Goal: Information Seeking & Learning: Learn about a topic

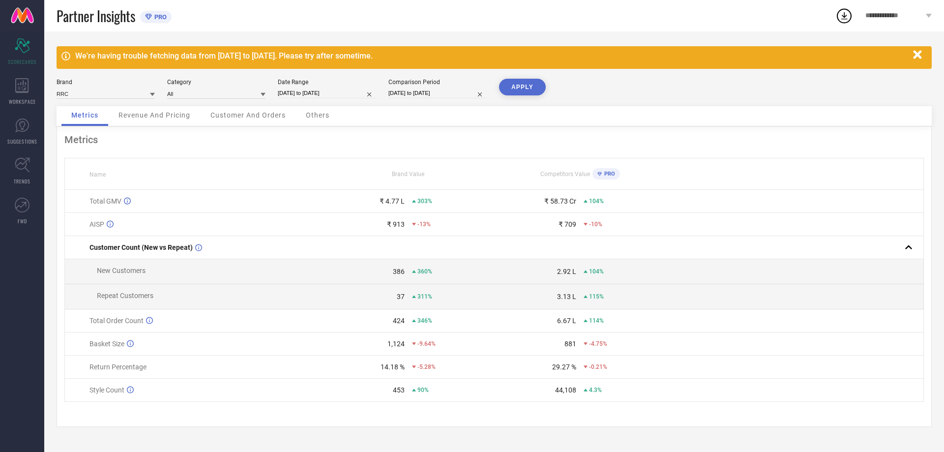
click at [162, 122] on div "Revenue And Pricing" at bounding box center [154, 116] width 91 height 20
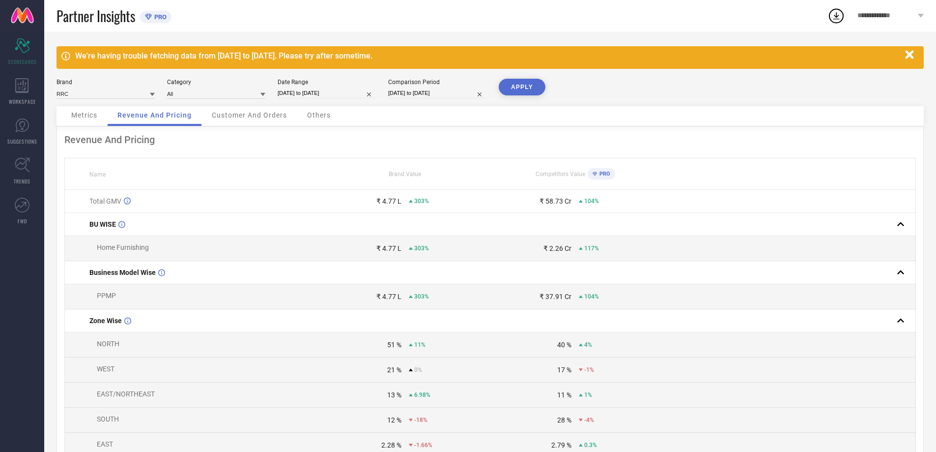
select select "3"
select select "2024"
select select "4"
select select "2024"
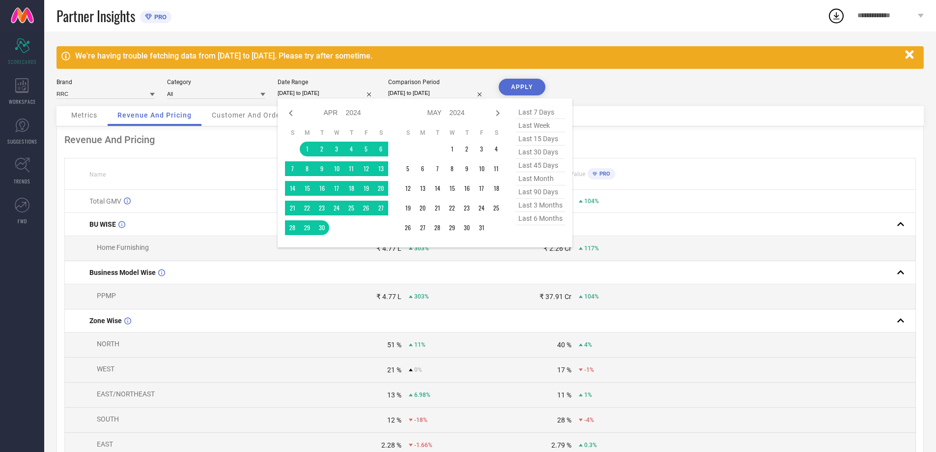
click at [349, 90] on input "[DATE] to [DATE]" at bounding box center [327, 93] width 98 height 10
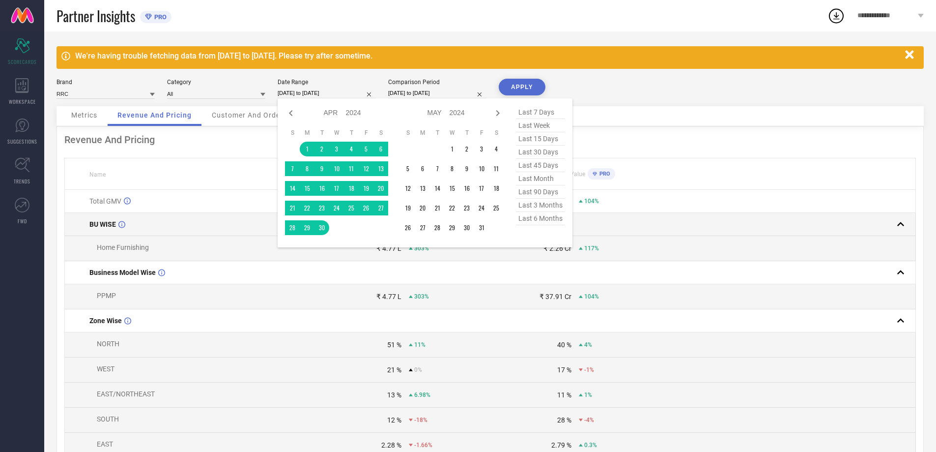
click at [686, 217] on td at bounding box center [789, 224] width 256 height 23
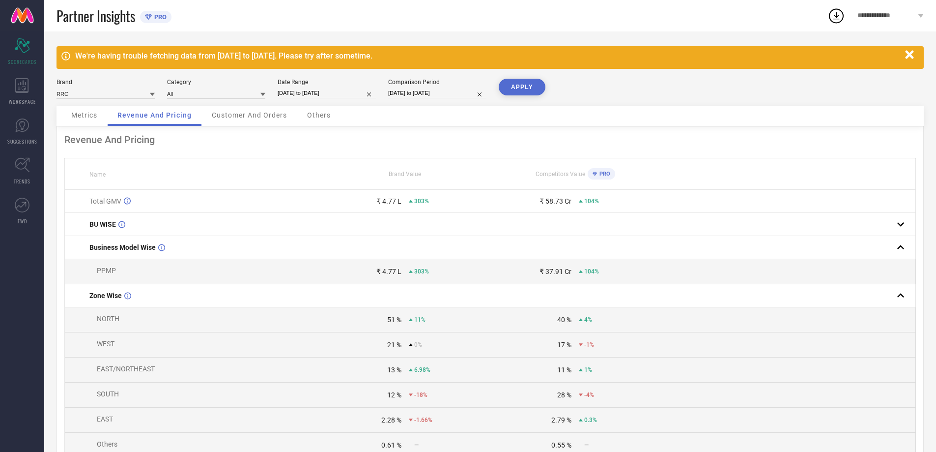
click at [513, 84] on button "APPLY" at bounding box center [522, 87] width 47 height 17
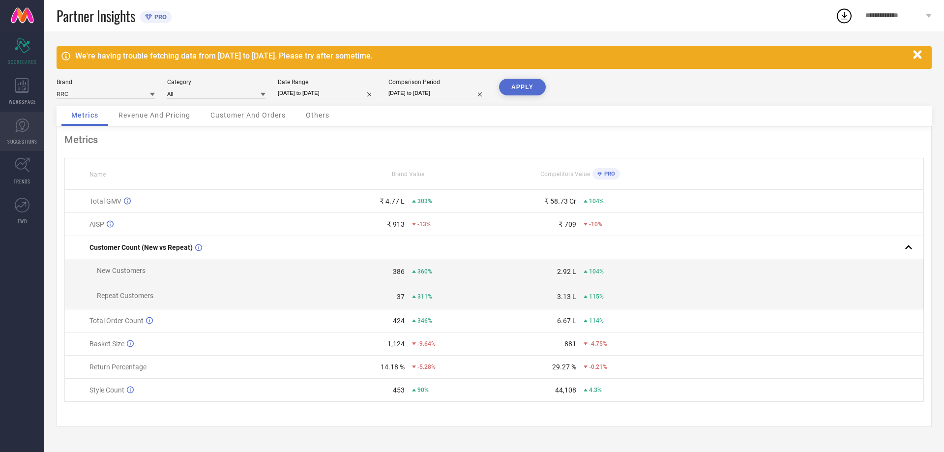
click at [16, 135] on link "SUGGESTIONS" at bounding box center [22, 131] width 44 height 39
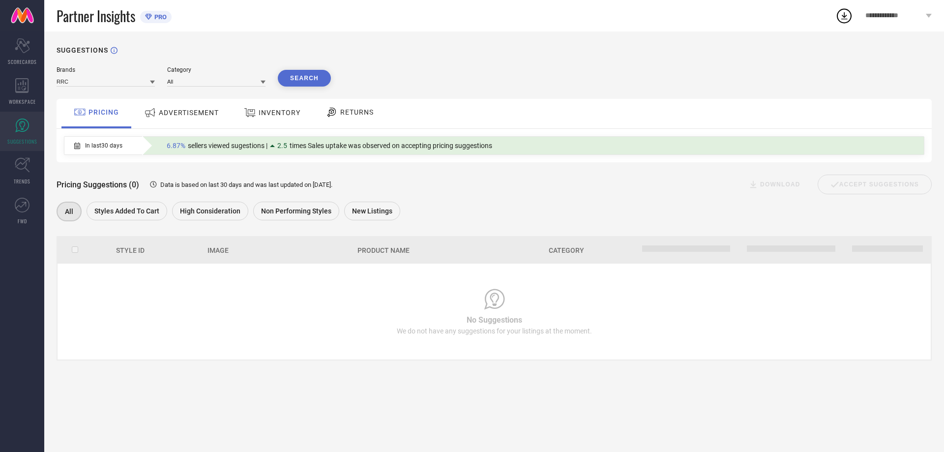
click at [203, 118] on div "ADVERTISEMENT" at bounding box center [182, 113] width 80 height 18
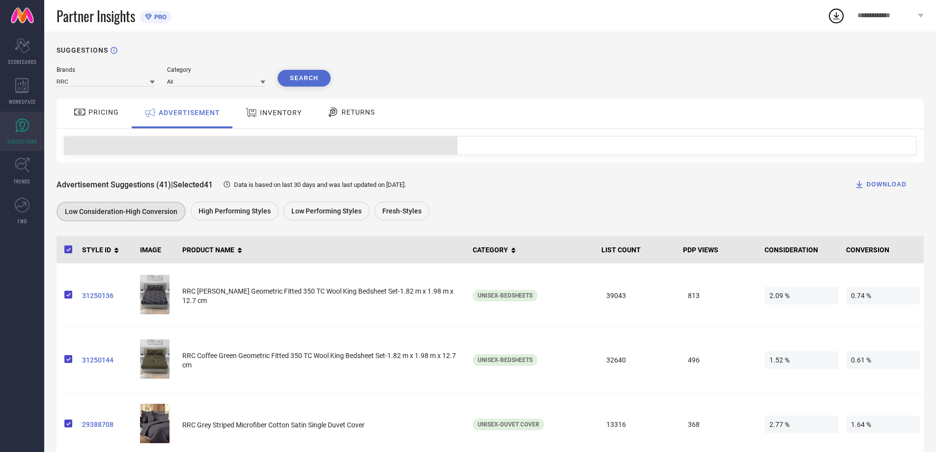
click at [297, 116] on span "INVENTORY" at bounding box center [281, 113] width 42 height 8
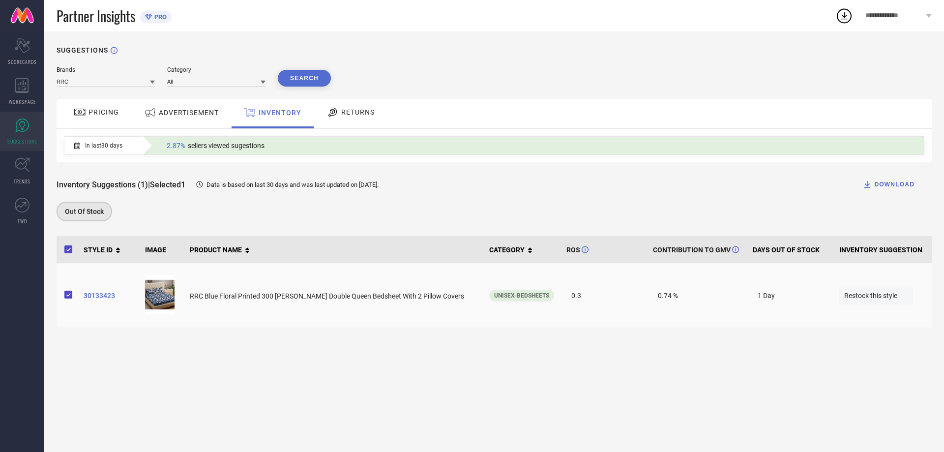
click at [873, 301] on span "Restock this style" at bounding box center [876, 296] width 74 height 18
click at [350, 112] on span "RETURNS" at bounding box center [357, 112] width 33 height 8
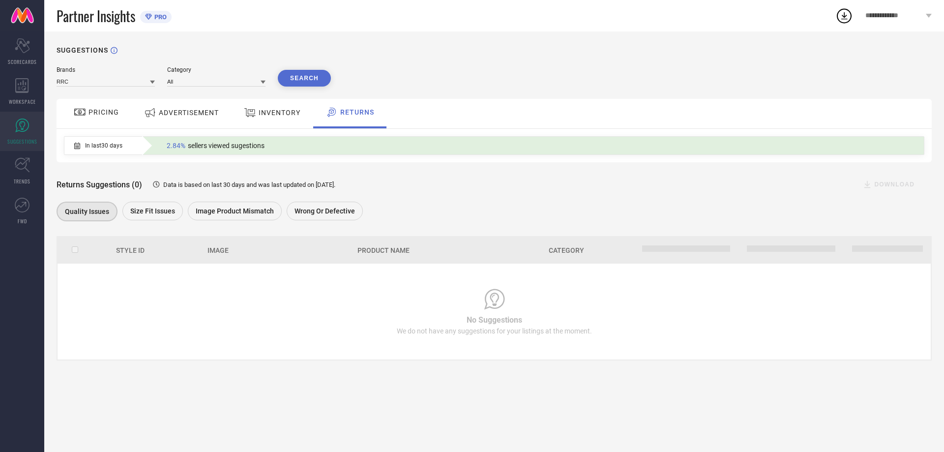
click at [283, 115] on span "INVENTORY" at bounding box center [280, 113] width 42 height 8
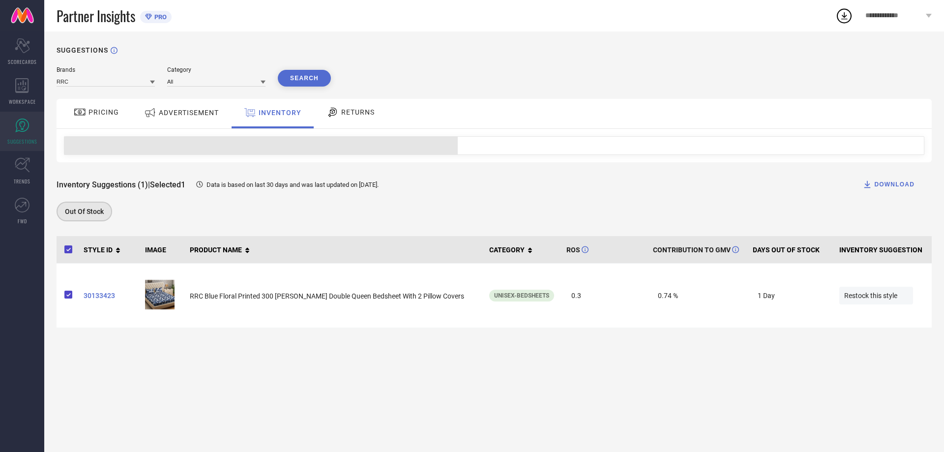
click at [358, 109] on span "RETURNS" at bounding box center [357, 112] width 33 height 8
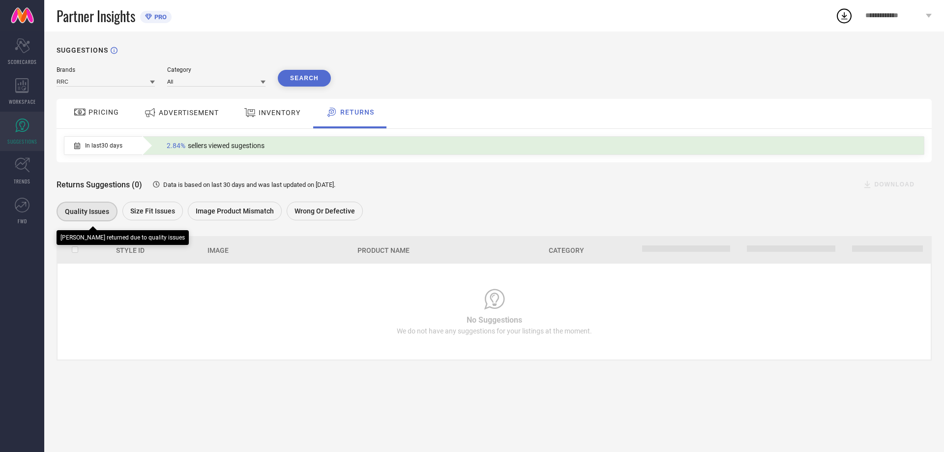
click at [84, 205] on div "Quality issues" at bounding box center [87, 212] width 61 height 20
click at [158, 214] on span "Size fit issues" at bounding box center [152, 211] width 45 height 8
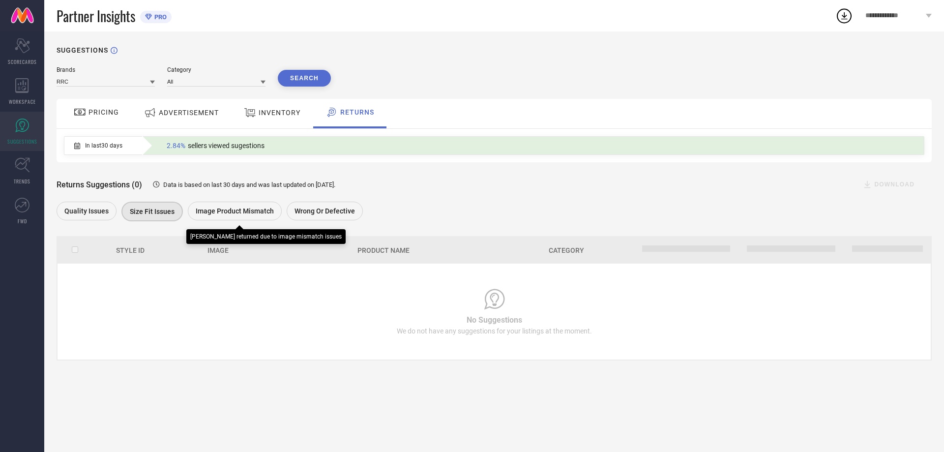
click at [222, 209] on span "Image product mismatch" at bounding box center [235, 211] width 78 height 8
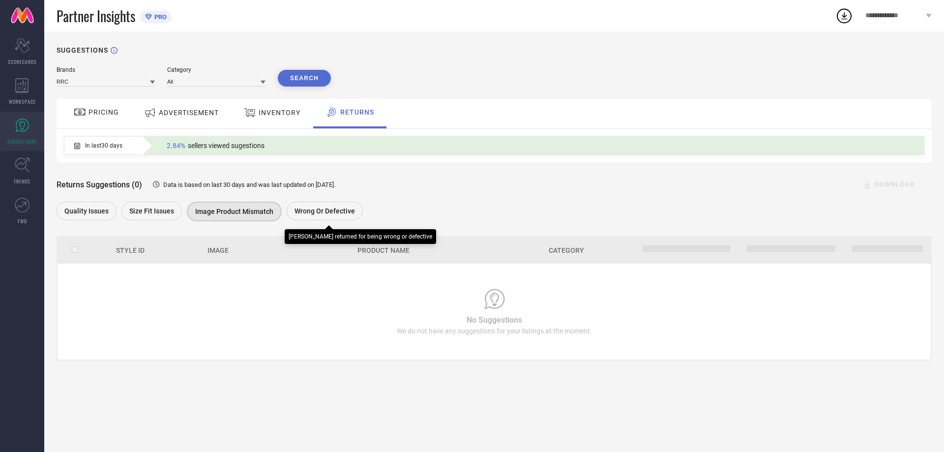
click at [304, 210] on span "Wrong or Defective" at bounding box center [324, 211] width 60 height 8
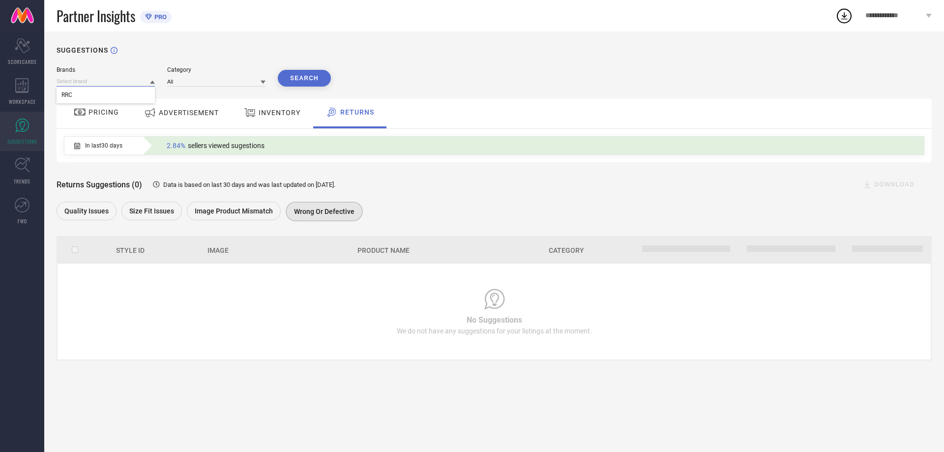
click at [119, 81] on input at bounding box center [106, 81] width 98 height 10
click at [203, 84] on input at bounding box center [216, 81] width 98 height 10
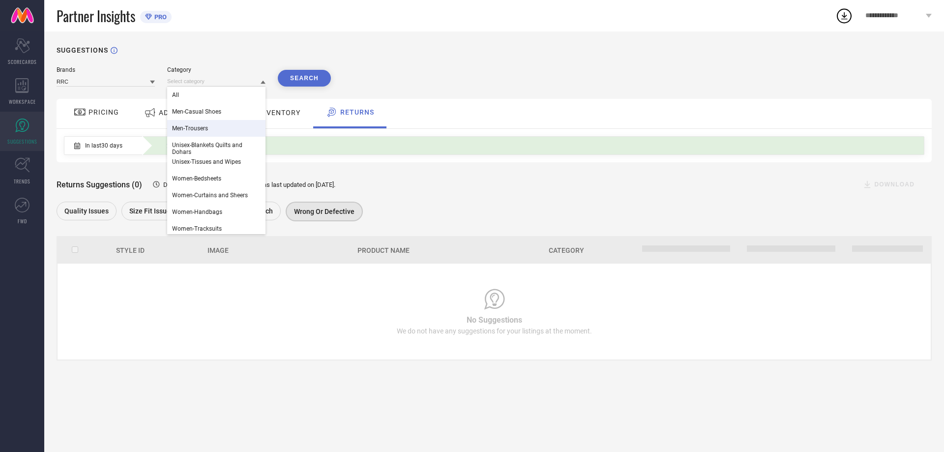
click at [476, 56] on div "SUGGESTIONS Brands RRC Category All Men-Casual Shoes Men-Trousers Unisex-Blanke…" at bounding box center [494, 241] width 900 height 420
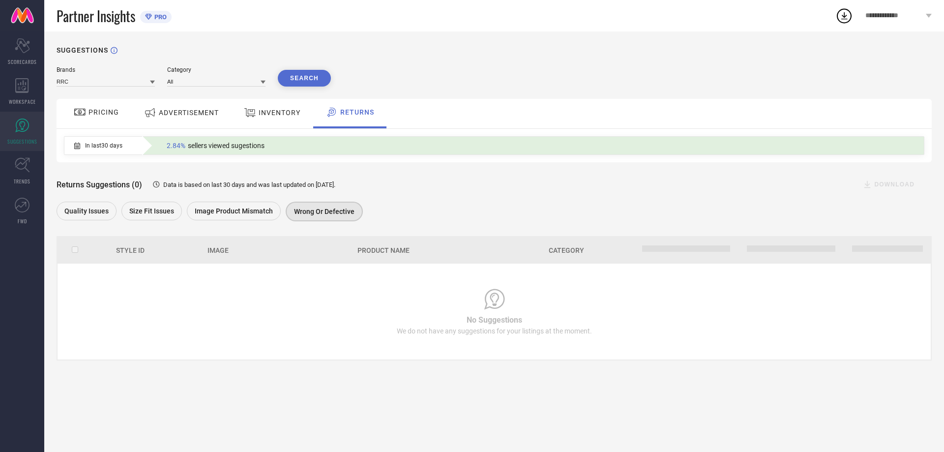
click at [187, 111] on span "ADVERTISEMENT" at bounding box center [189, 113] width 60 height 8
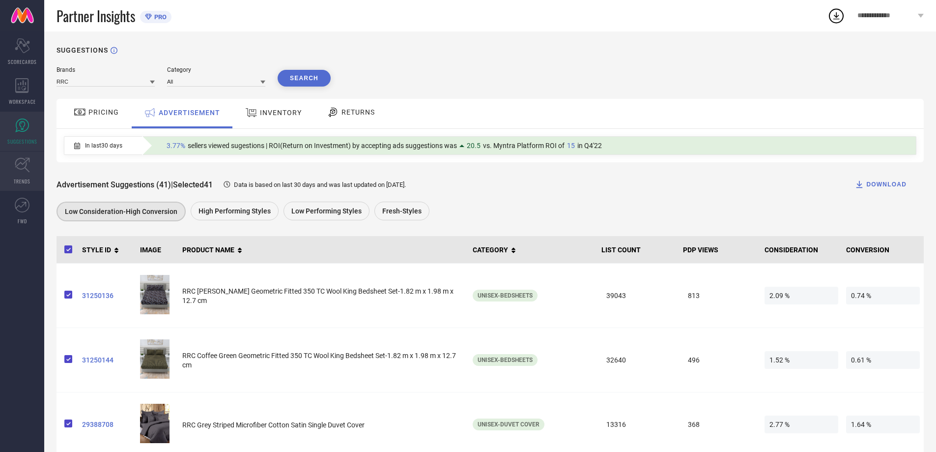
click at [22, 165] on icon at bounding box center [22, 164] width 15 height 15
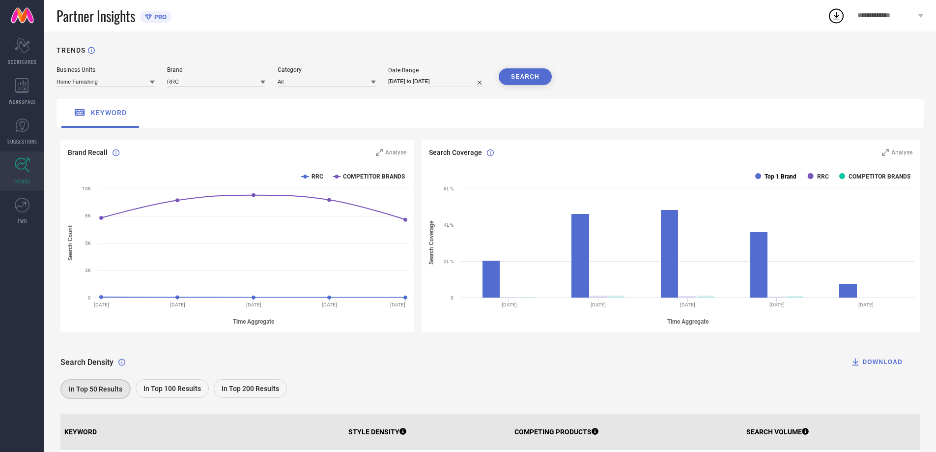
click at [774, 175] on text "Top 1 Brand" at bounding box center [781, 176] width 32 height 7
